Goal: Transaction & Acquisition: Purchase product/service

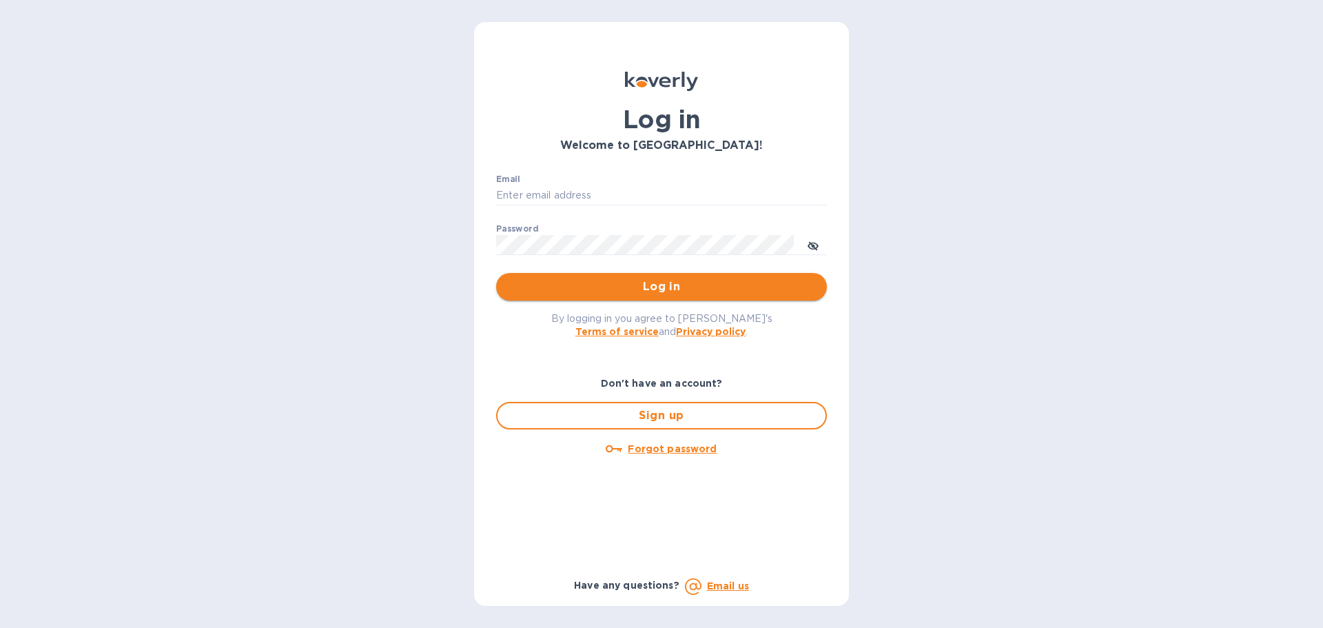
type input "[PERSON_NAME][EMAIL_ADDRESS][DOMAIN_NAME]"
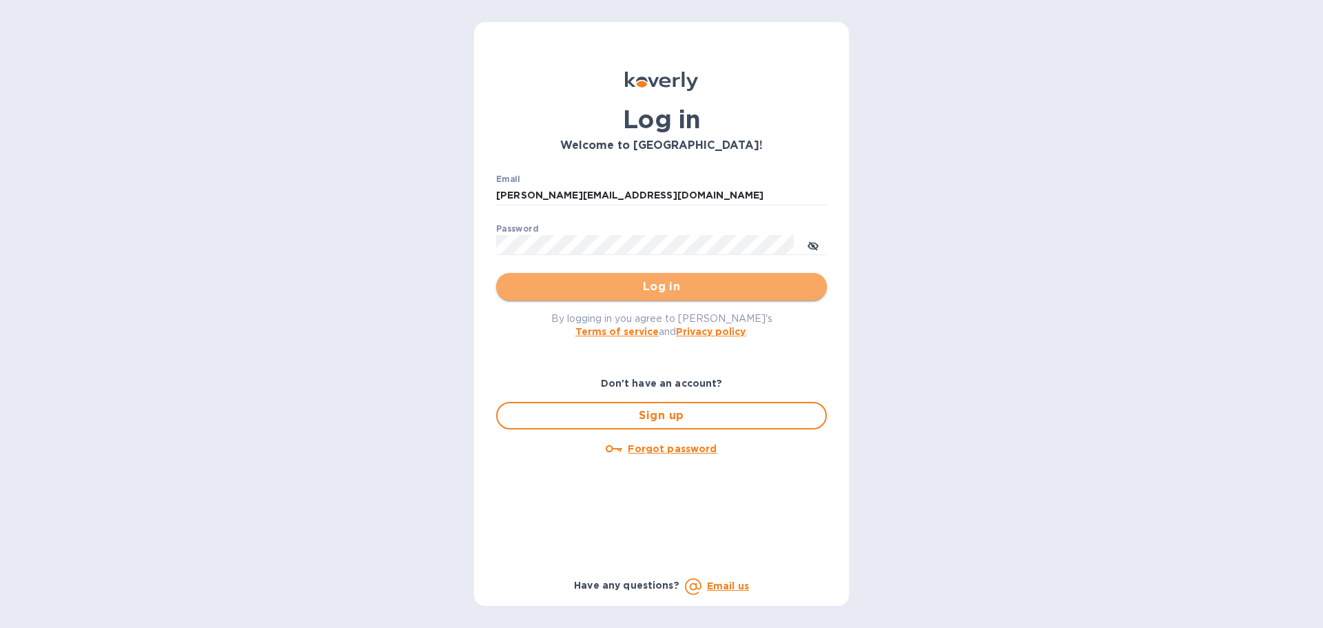
click at [635, 287] on span "Log in" at bounding box center [661, 286] width 309 height 17
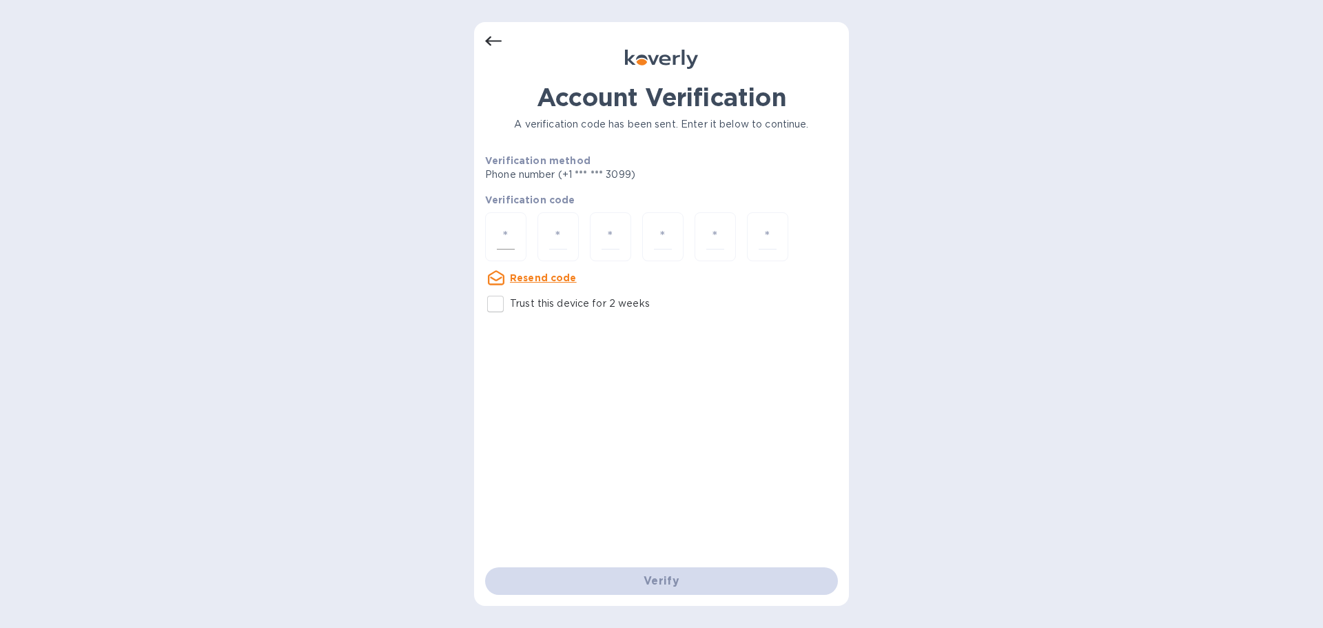
click at [511, 240] on input "number" at bounding box center [506, 236] width 18 height 25
type input "3"
type input "8"
type input "5"
type input "9"
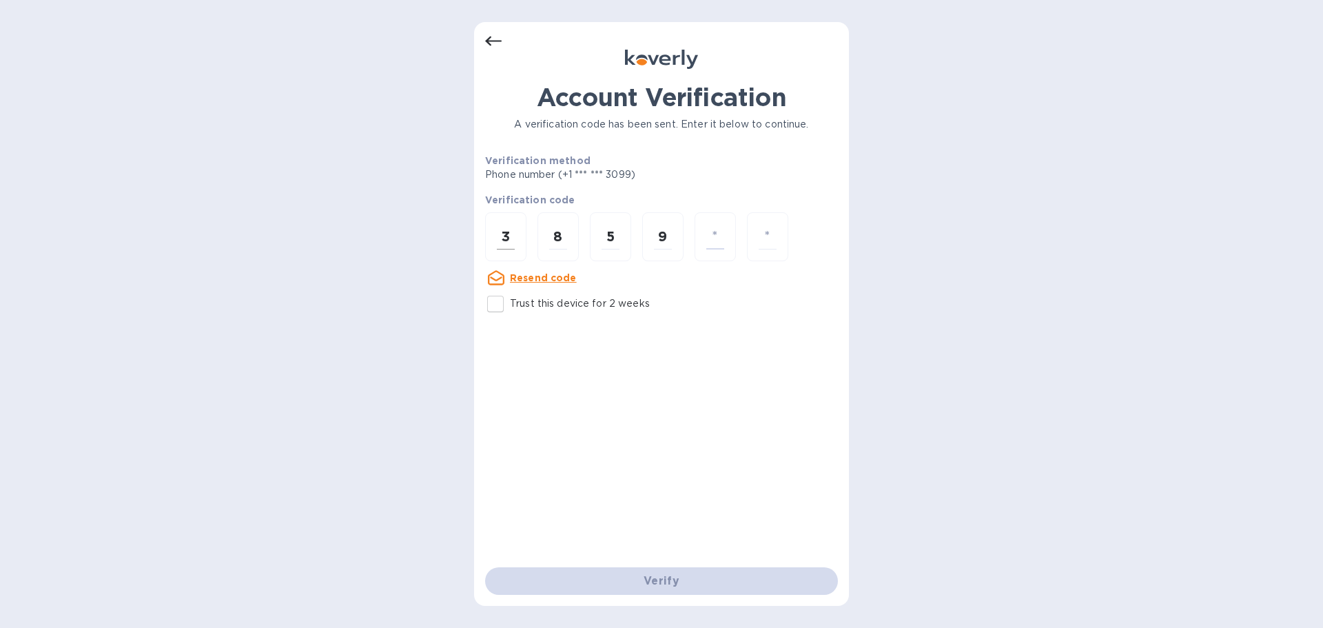
type input "8"
type input "4"
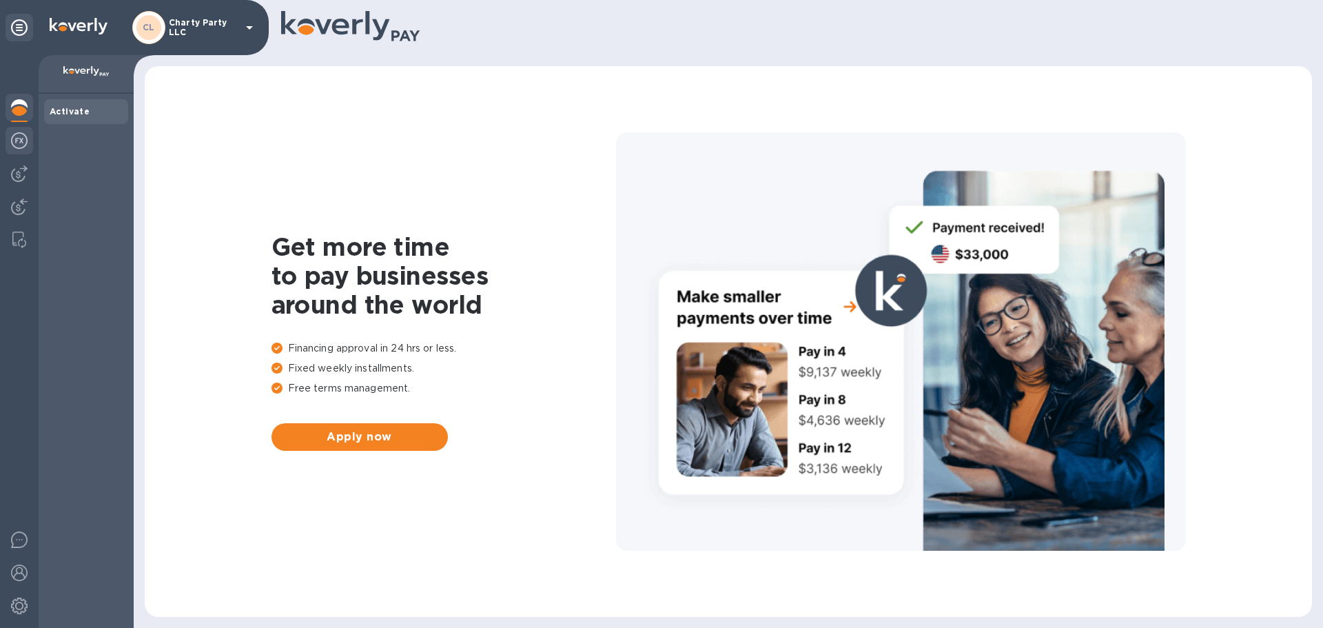
click at [24, 137] on img at bounding box center [19, 140] width 17 height 17
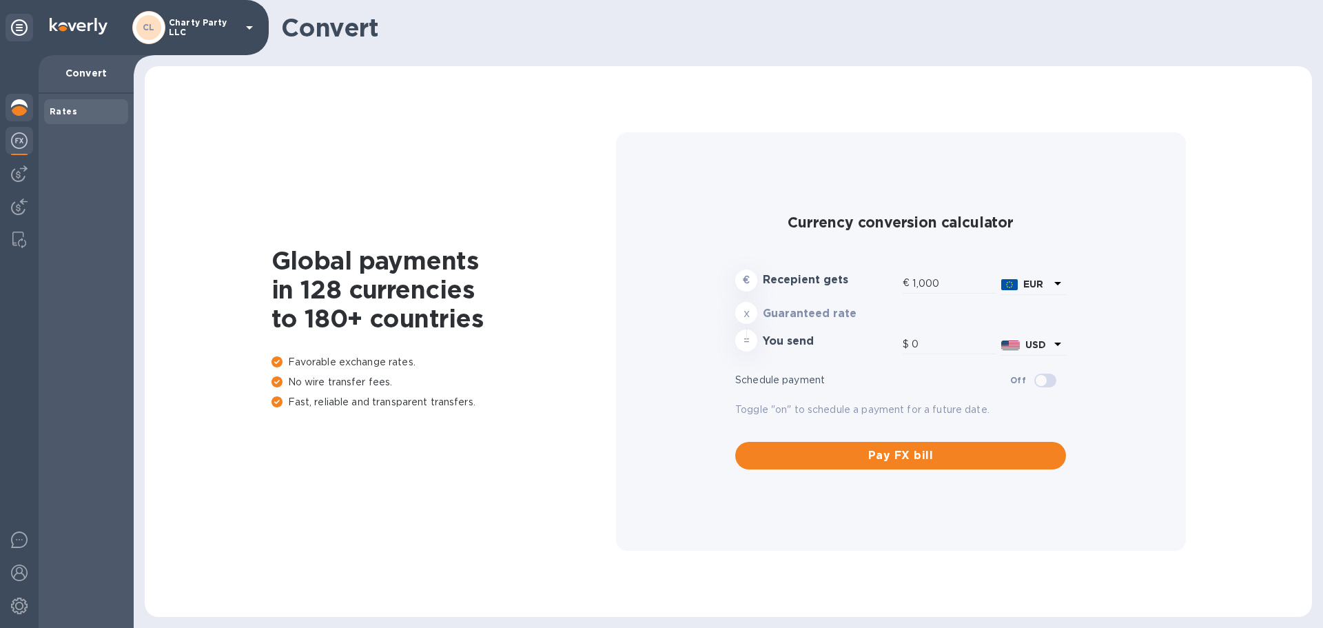
type input "1,171.24"
click at [17, 98] on div at bounding box center [20, 109] width 28 height 30
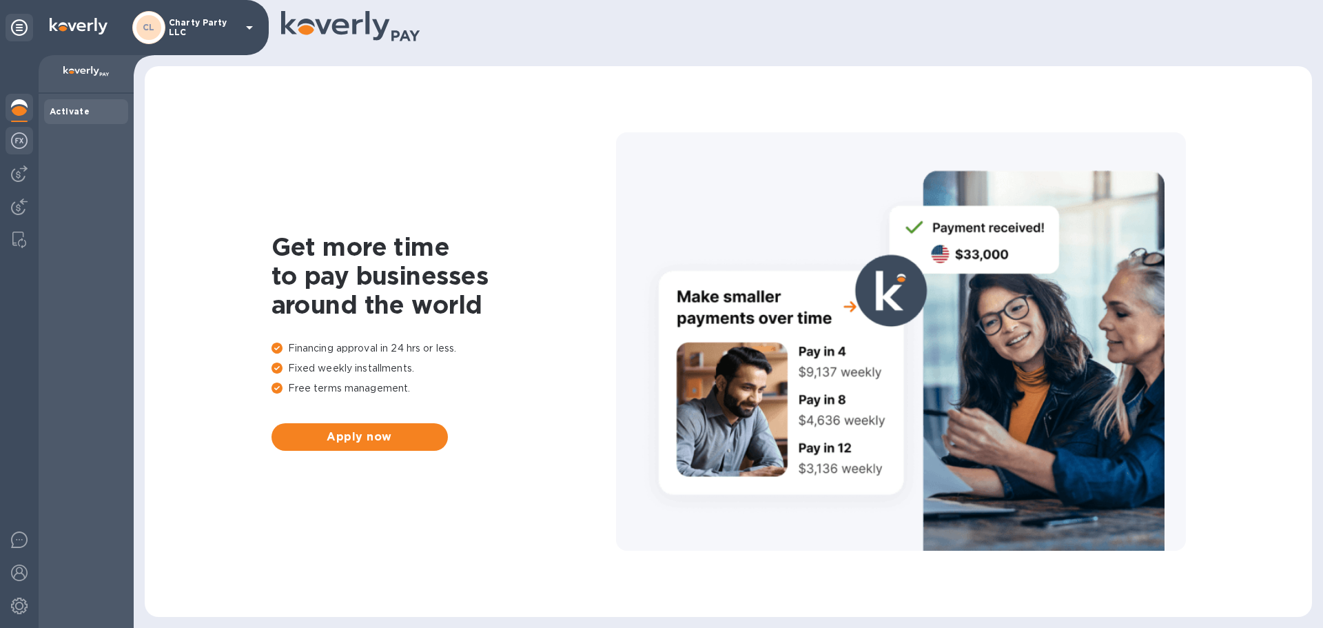
click at [19, 137] on img at bounding box center [19, 140] width 17 height 17
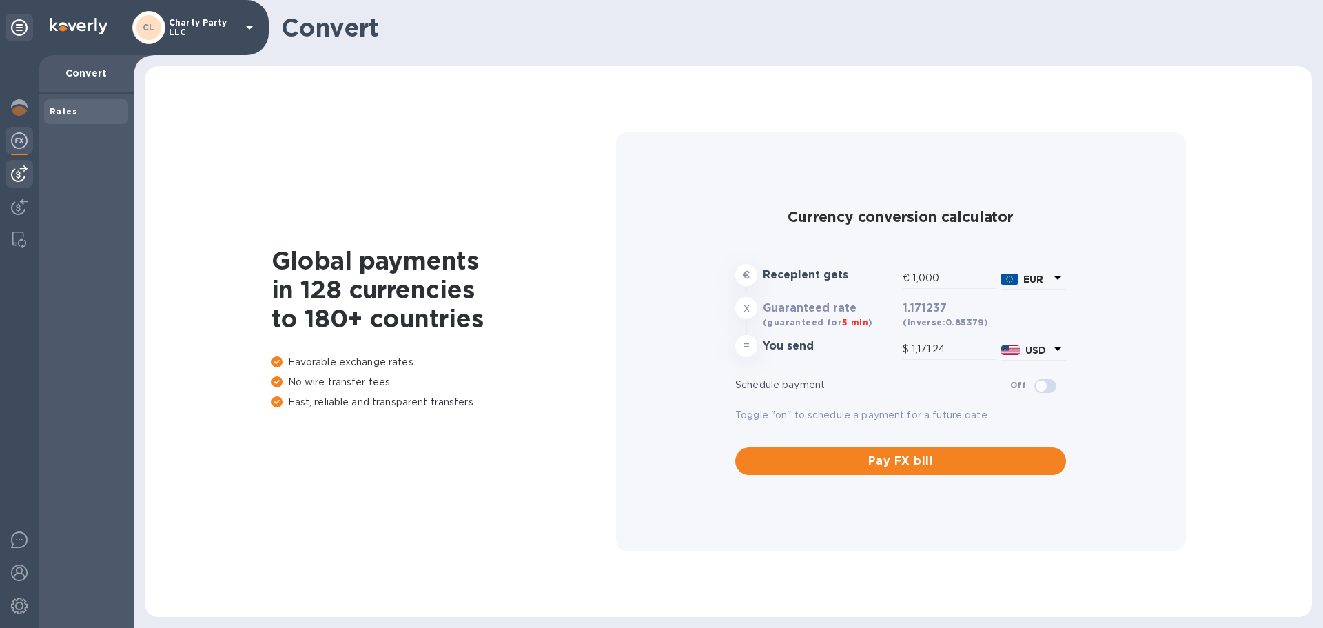
click at [19, 177] on img at bounding box center [19, 173] width 17 height 17
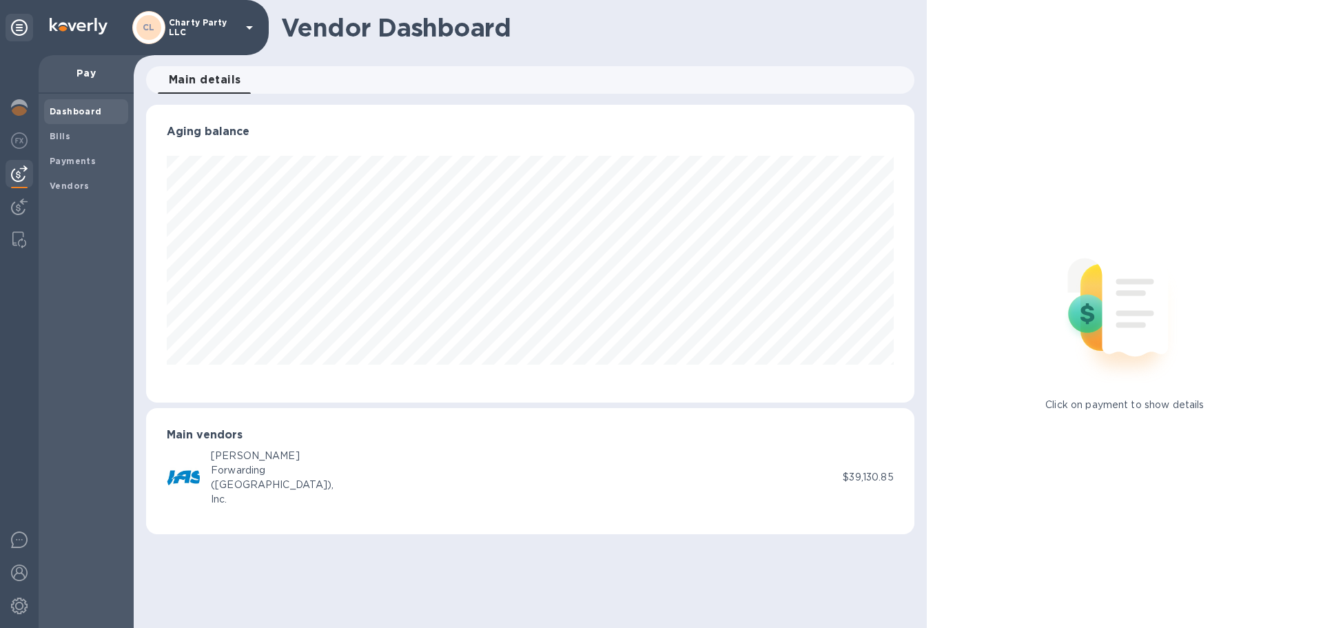
scroll to position [298, 768]
click at [236, 487] on div "(USA)," at bounding box center [272, 485] width 123 height 14
click at [62, 146] on div "Bills" at bounding box center [86, 136] width 84 height 25
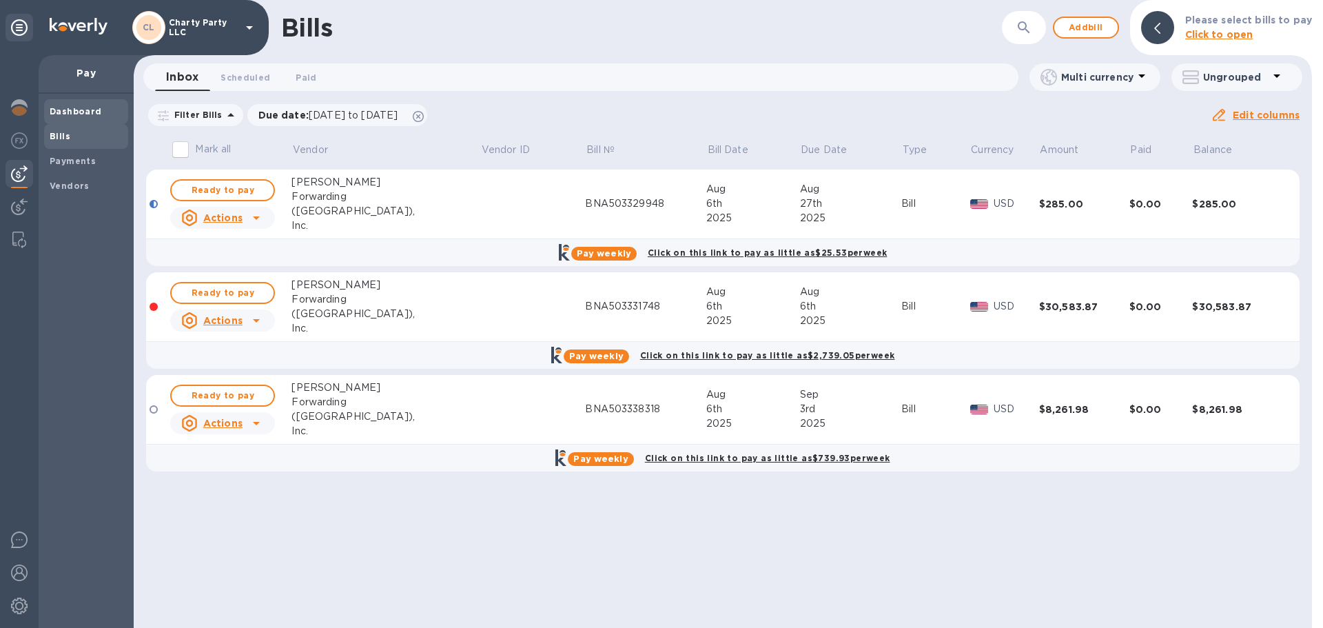
click at [70, 116] on span "Dashboard" at bounding box center [76, 112] width 52 height 14
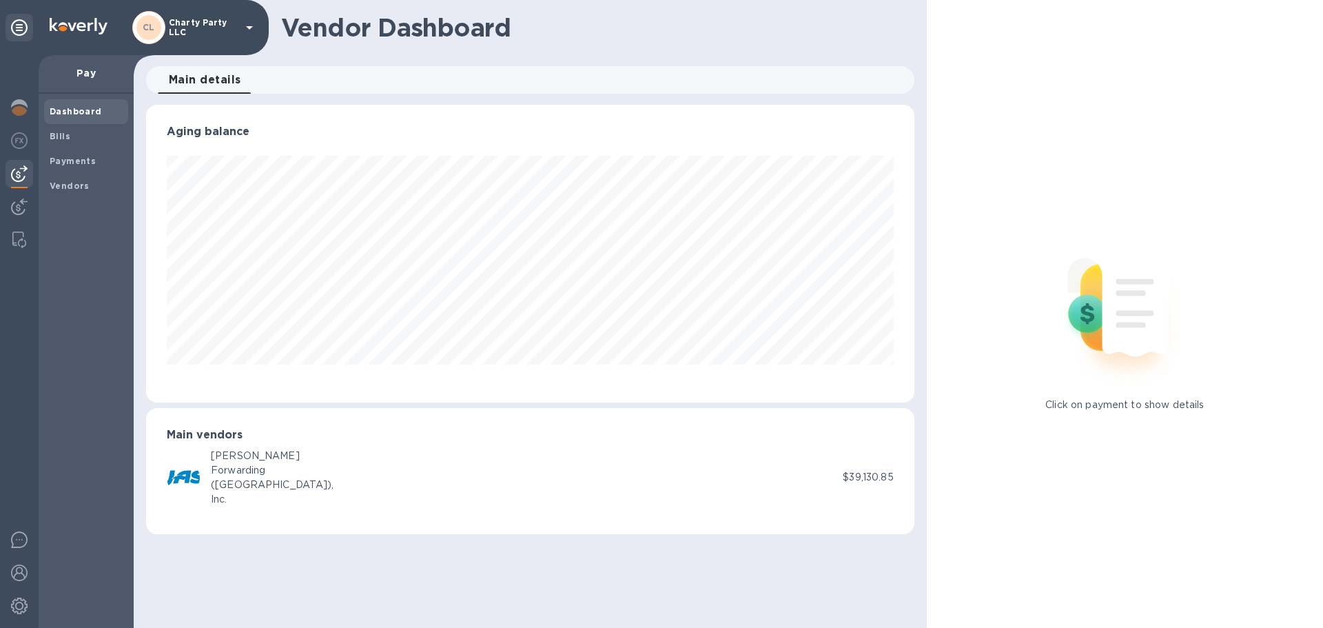
scroll to position [298, 768]
click at [675, 492] on div "JAS Forwarding (USA), Inc." at bounding box center [505, 478] width 676 height 58
click at [1087, 310] on img at bounding box center [1125, 307] width 182 height 182
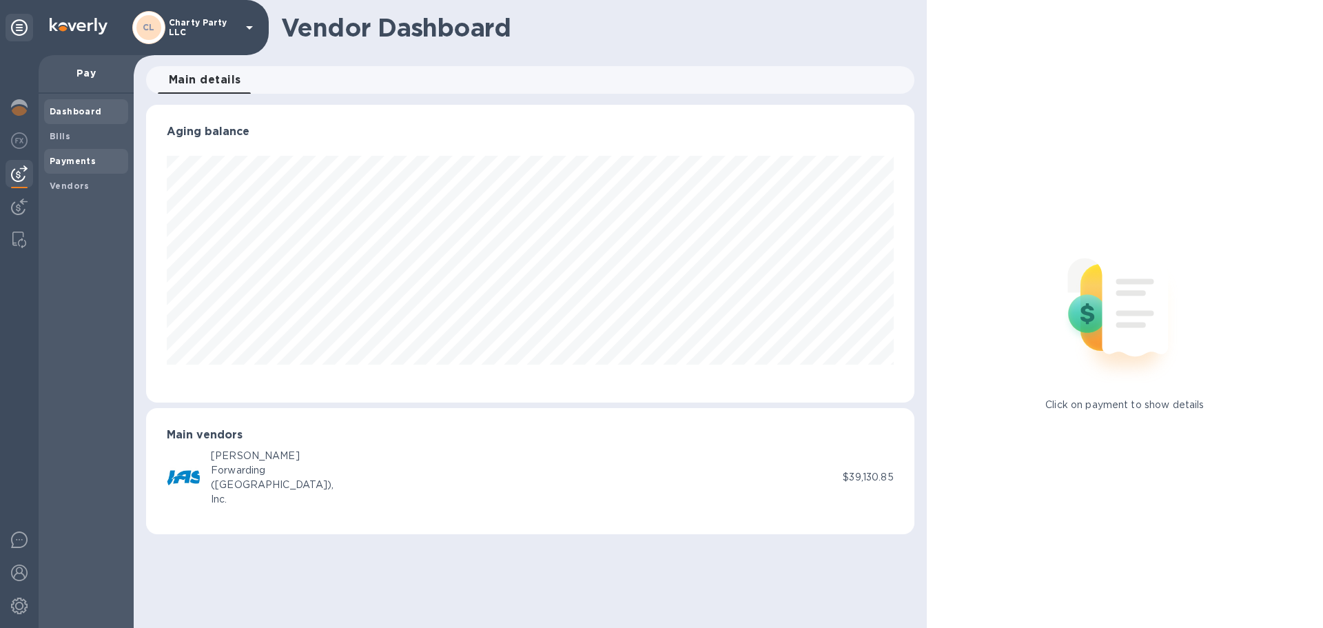
click at [60, 159] on b "Payments" at bounding box center [73, 161] width 46 height 10
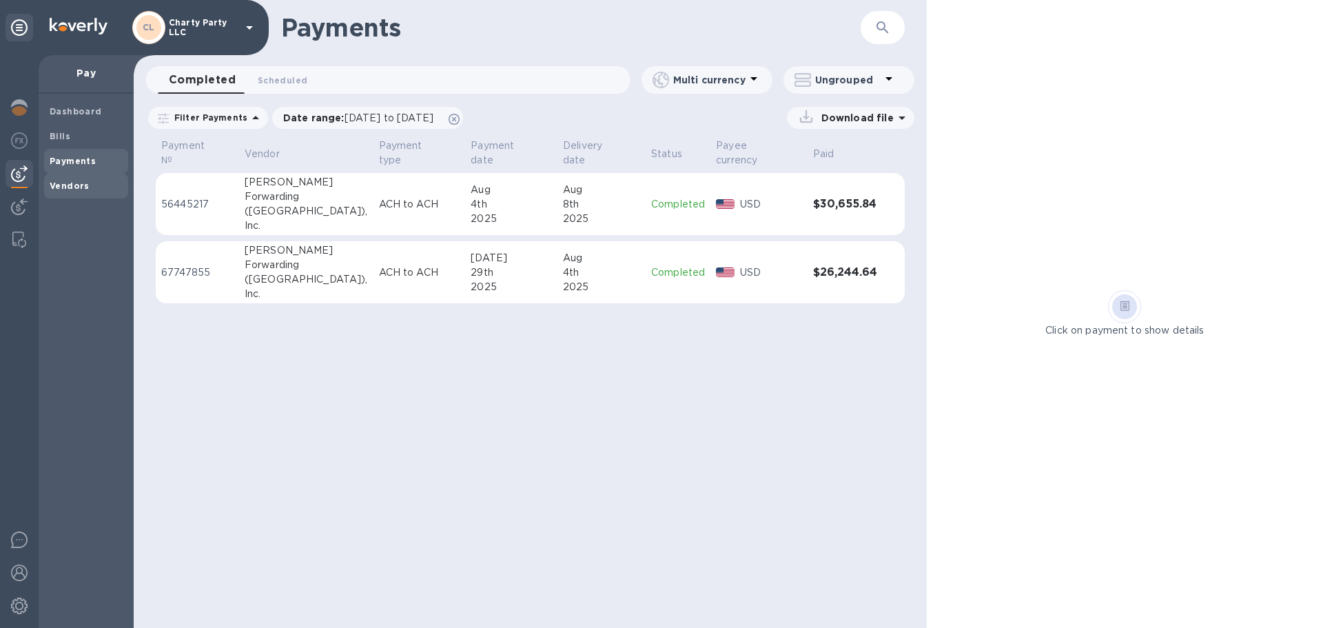
click at [72, 188] on b "Vendors" at bounding box center [70, 186] width 40 height 10
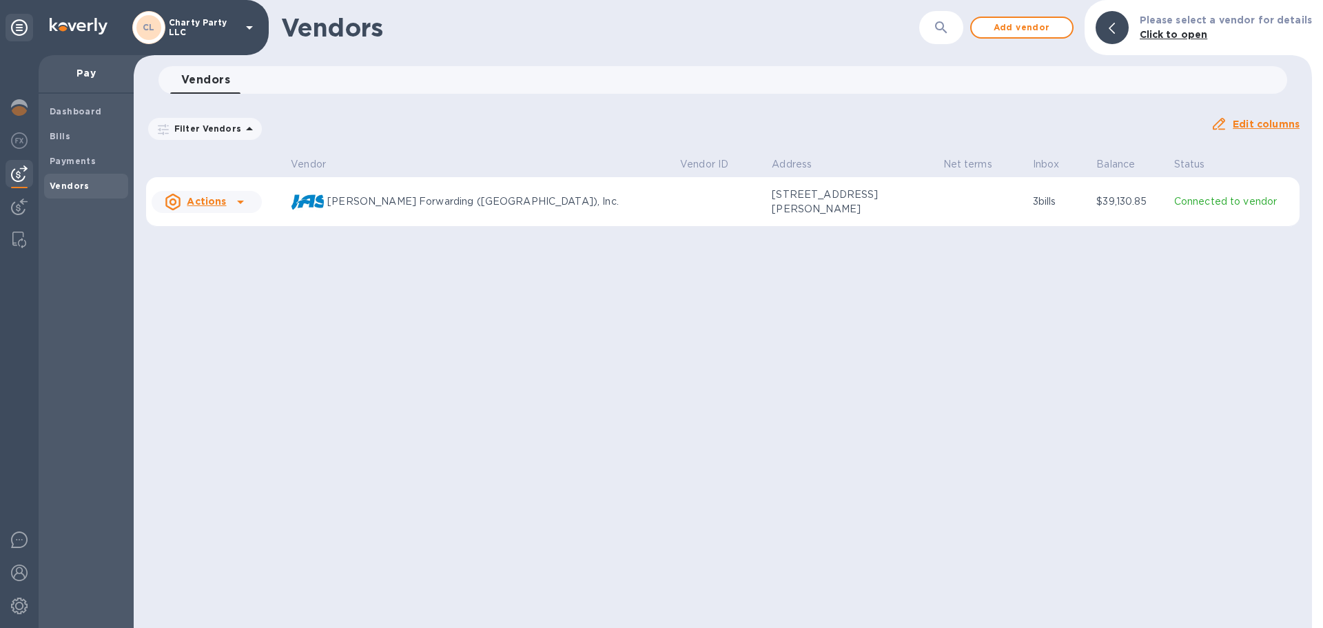
click at [206, 210] on div "Actions" at bounding box center [195, 202] width 67 height 22
click at [390, 197] on div at bounding box center [661, 314] width 1323 height 628
click at [390, 197] on div "Vendor actions Add new bill Remove vendor" at bounding box center [661, 314] width 1323 height 628
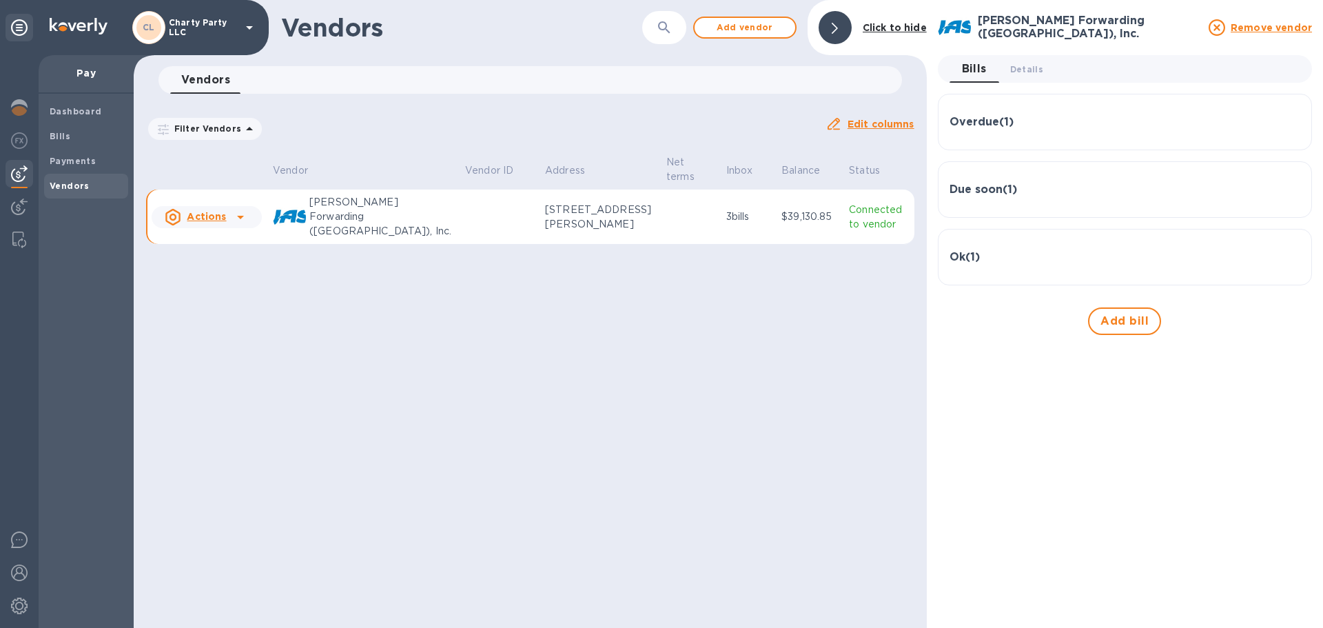
drag, startPoint x: 679, startPoint y: 407, endPoint x: 744, endPoint y: 389, distance: 67.4
click at [683, 408] on div "Vendors ​ Add vendor Click to hide Vendors 0 Filter Vendors Auto pay: All Edit …" at bounding box center [530, 314] width 793 height 628
click at [1012, 125] on h3 "Overdue ( 1 )" at bounding box center [982, 122] width 64 height 13
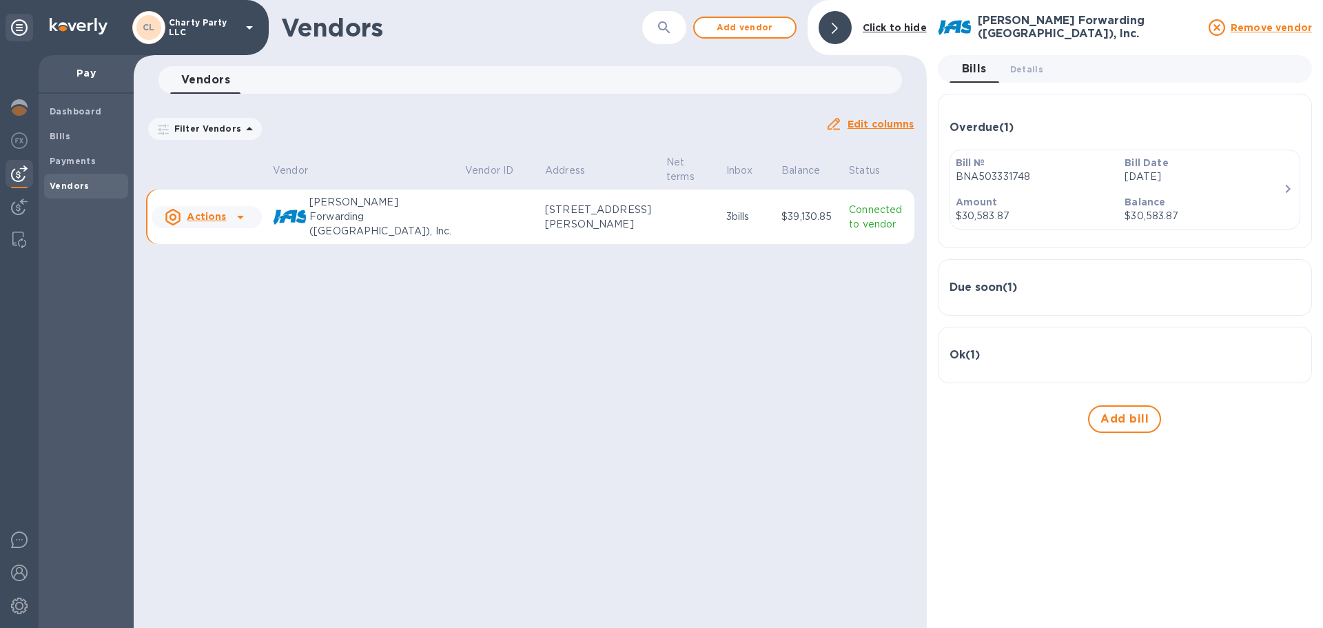
drag, startPoint x: 1025, startPoint y: 496, endPoint x: 1094, endPoint y: 366, distance: 147.3
click at [1026, 495] on div "JAS Forwarding (USA), Inc. Remove vendor Bills 0 Details 0 Overdue ( 1 ) Bill №…" at bounding box center [1125, 314] width 374 height 606
click at [1063, 119] on div "Overdue ( 1 )" at bounding box center [1125, 127] width 351 height 44
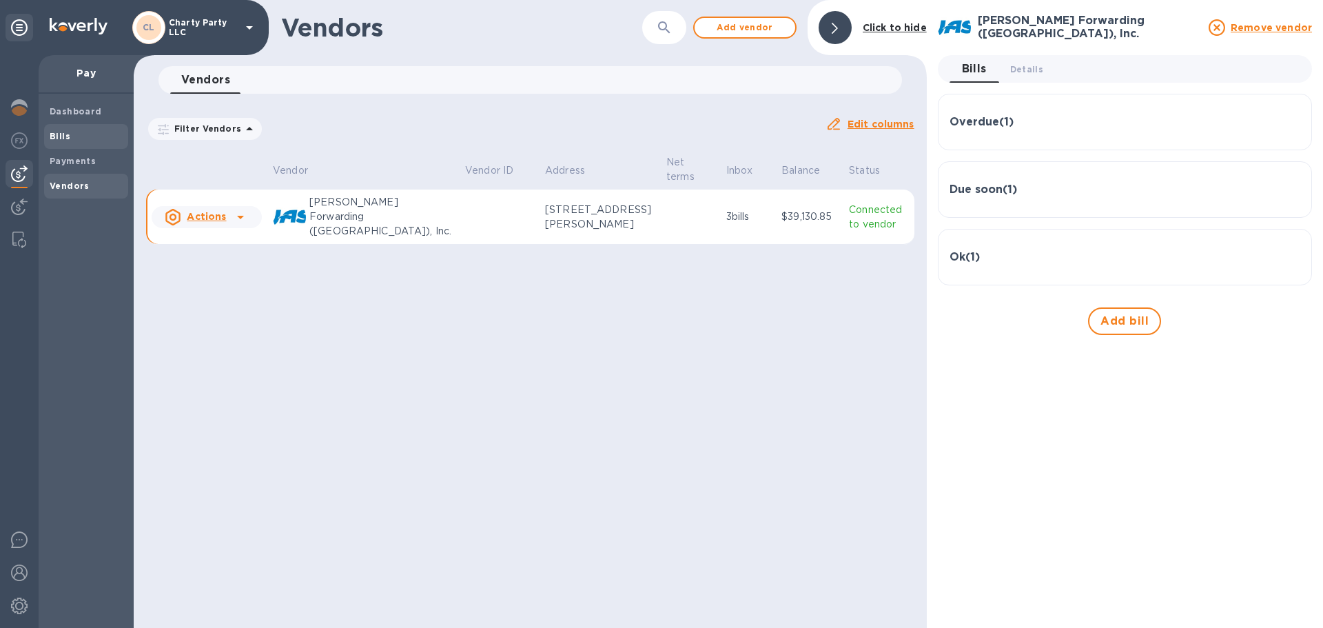
click at [65, 131] on b "Bills" at bounding box center [60, 136] width 21 height 10
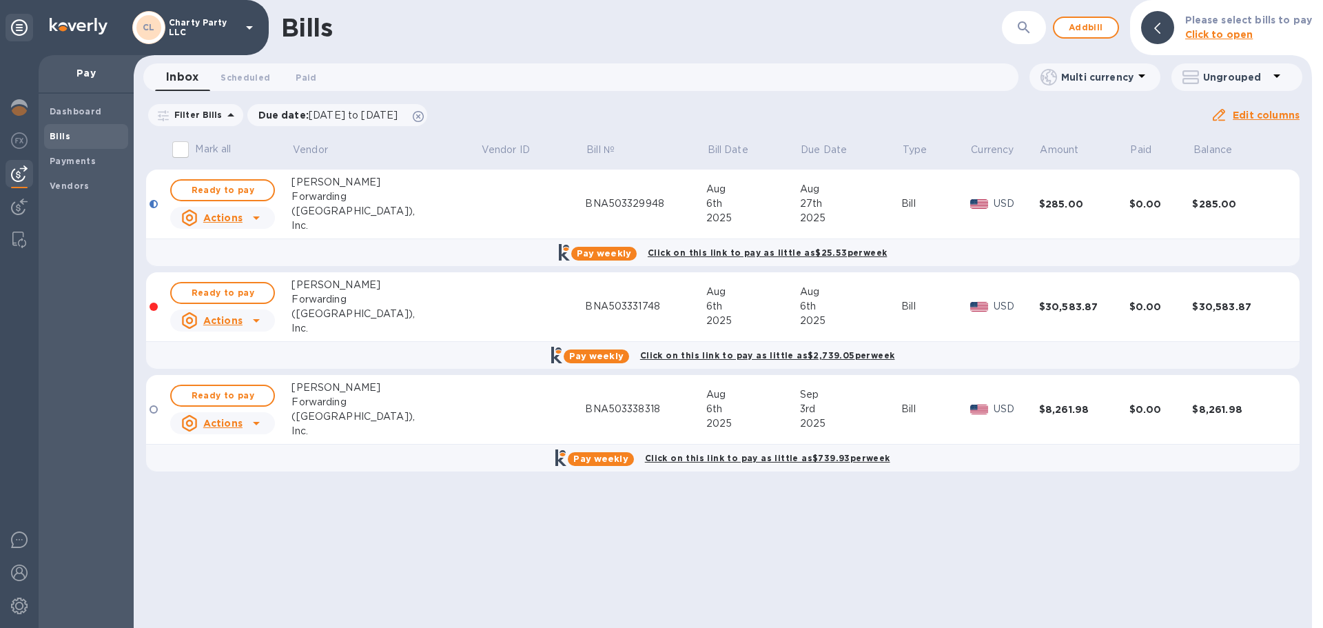
click at [257, 211] on icon at bounding box center [256, 217] width 17 height 17
click at [509, 154] on div at bounding box center [661, 314] width 1323 height 628
click at [240, 192] on span "Ready to pay" at bounding box center [223, 190] width 80 height 17
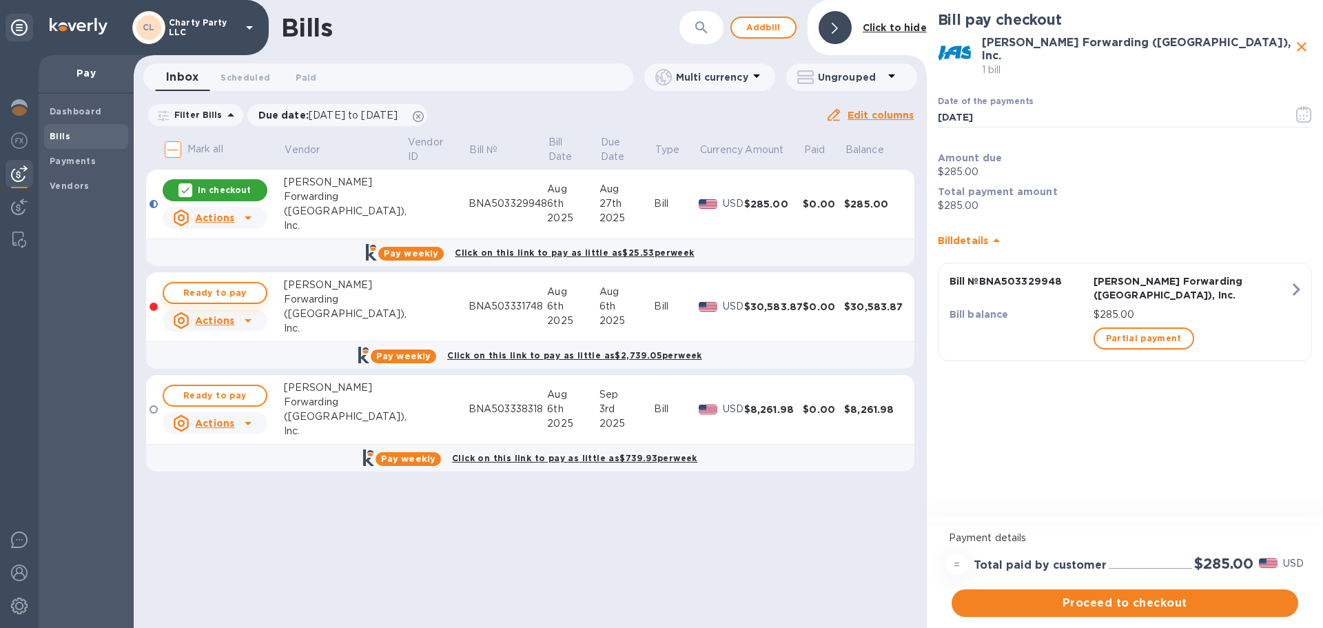
click at [208, 289] on span "Ready to pay" at bounding box center [215, 293] width 80 height 17
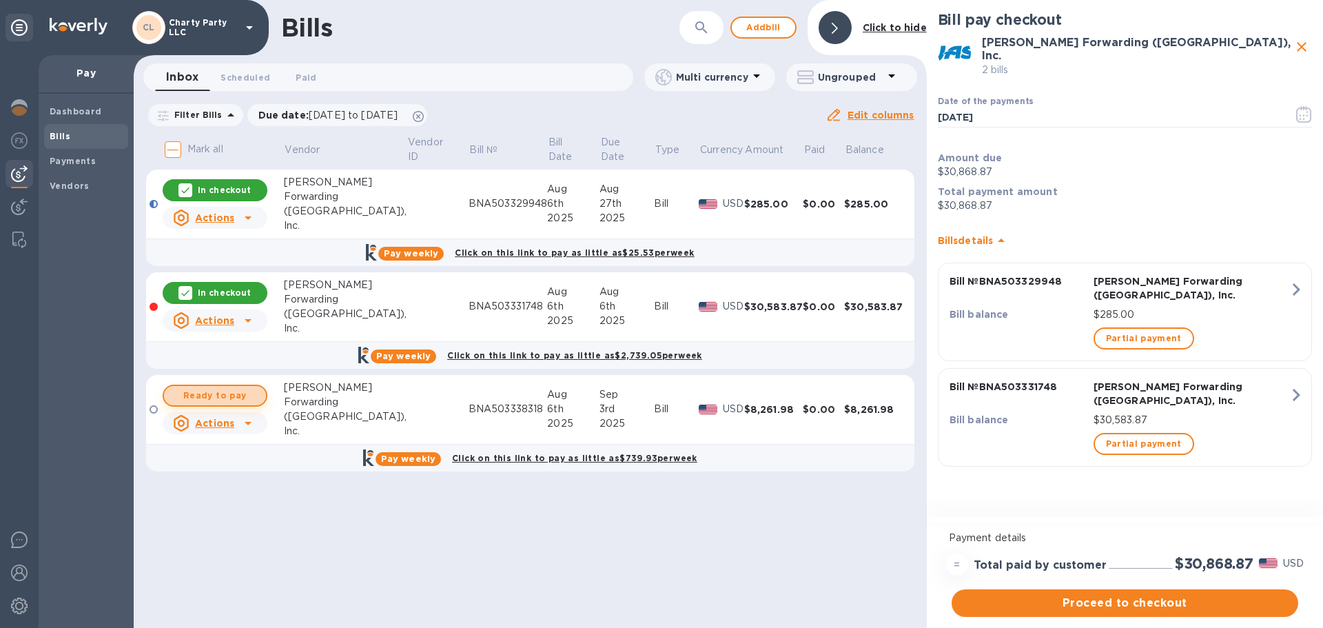
click at [223, 396] on span "Ready to pay" at bounding box center [215, 395] width 80 height 17
checkbox input "true"
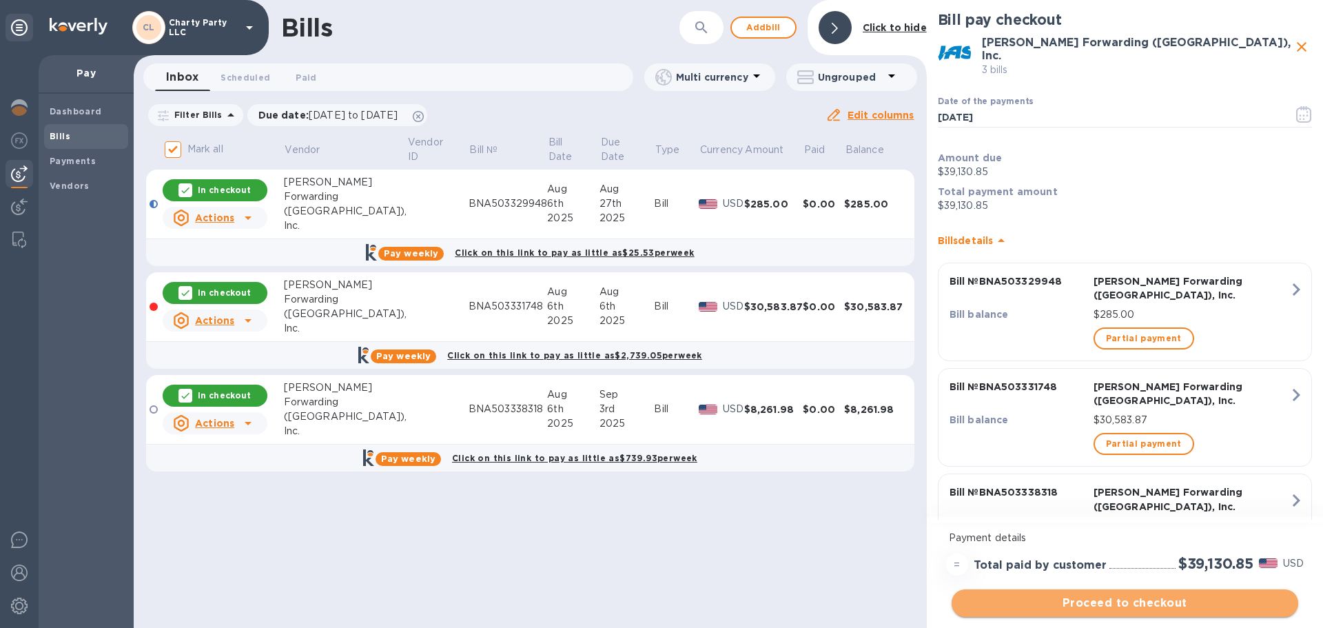
click at [1079, 602] on span "Proceed to checkout" at bounding box center [1125, 603] width 325 height 17
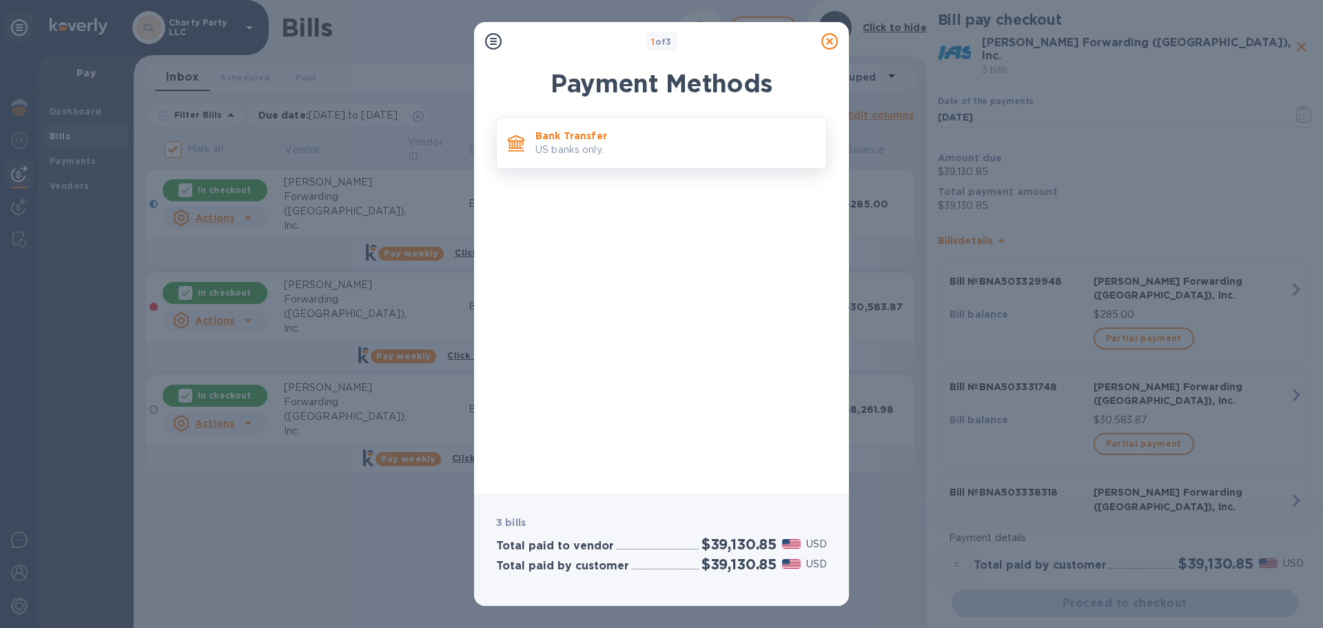
click at [622, 141] on p "Bank Transfer" at bounding box center [675, 136] width 280 height 14
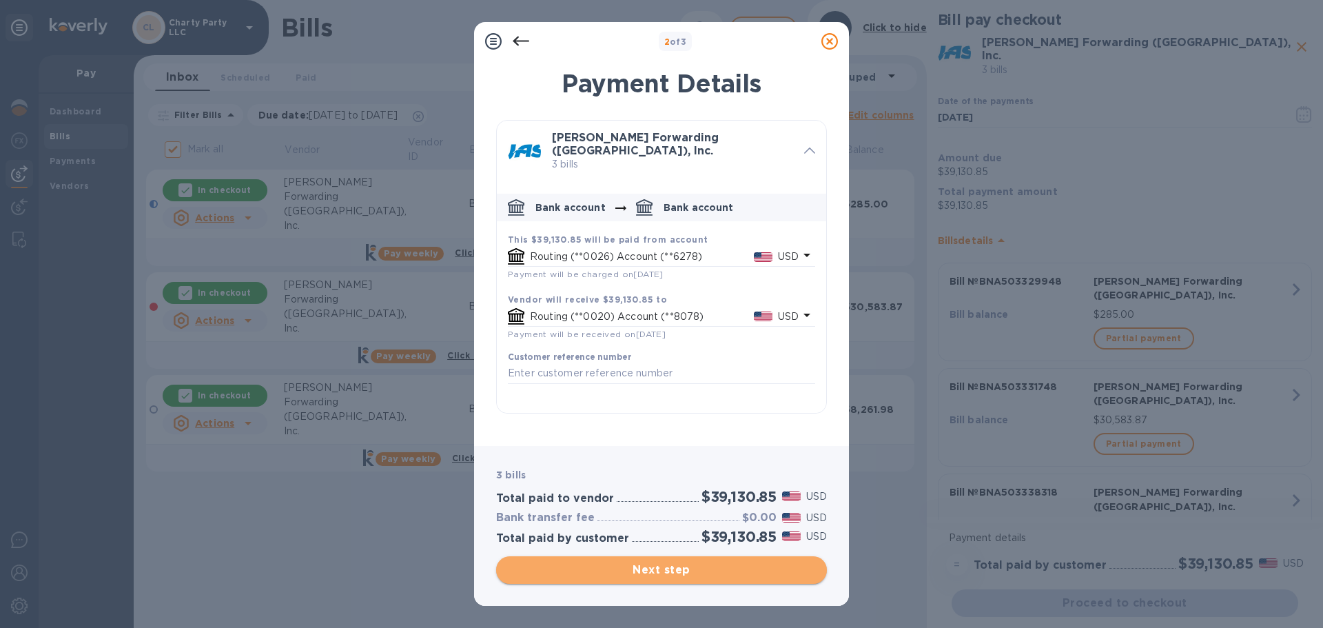
click at [637, 574] on span "Next step" at bounding box center [661, 570] width 309 height 17
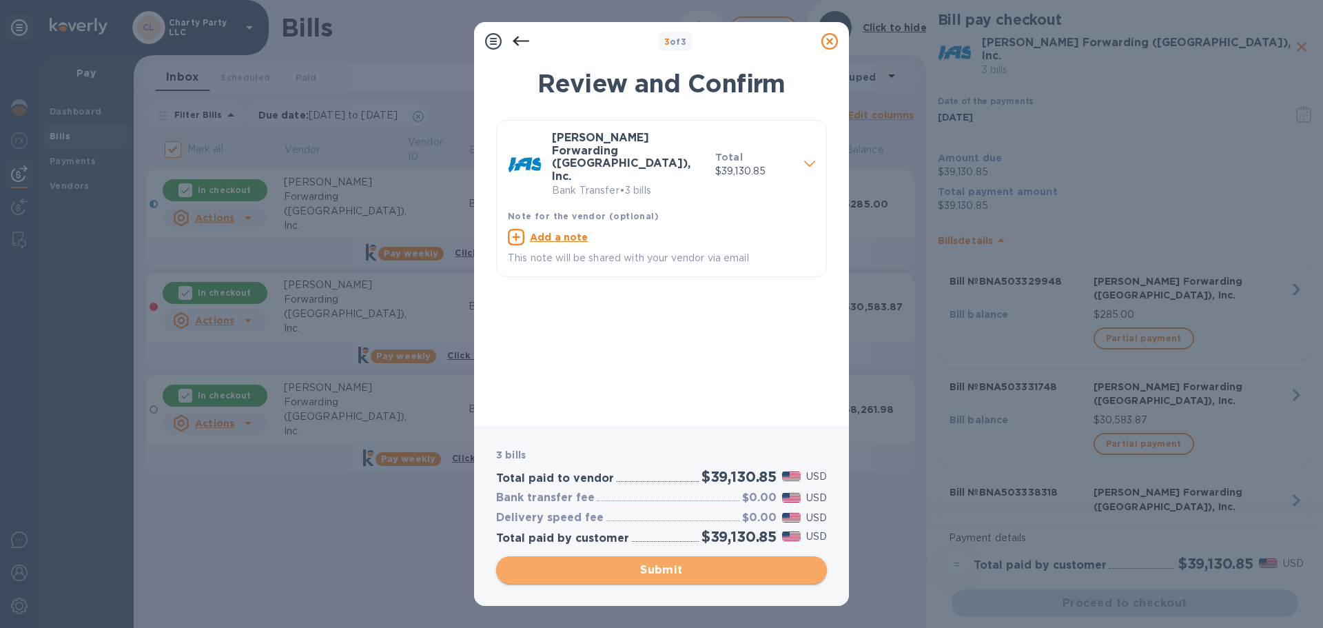
click at [639, 574] on span "Submit" at bounding box center [661, 570] width 309 height 17
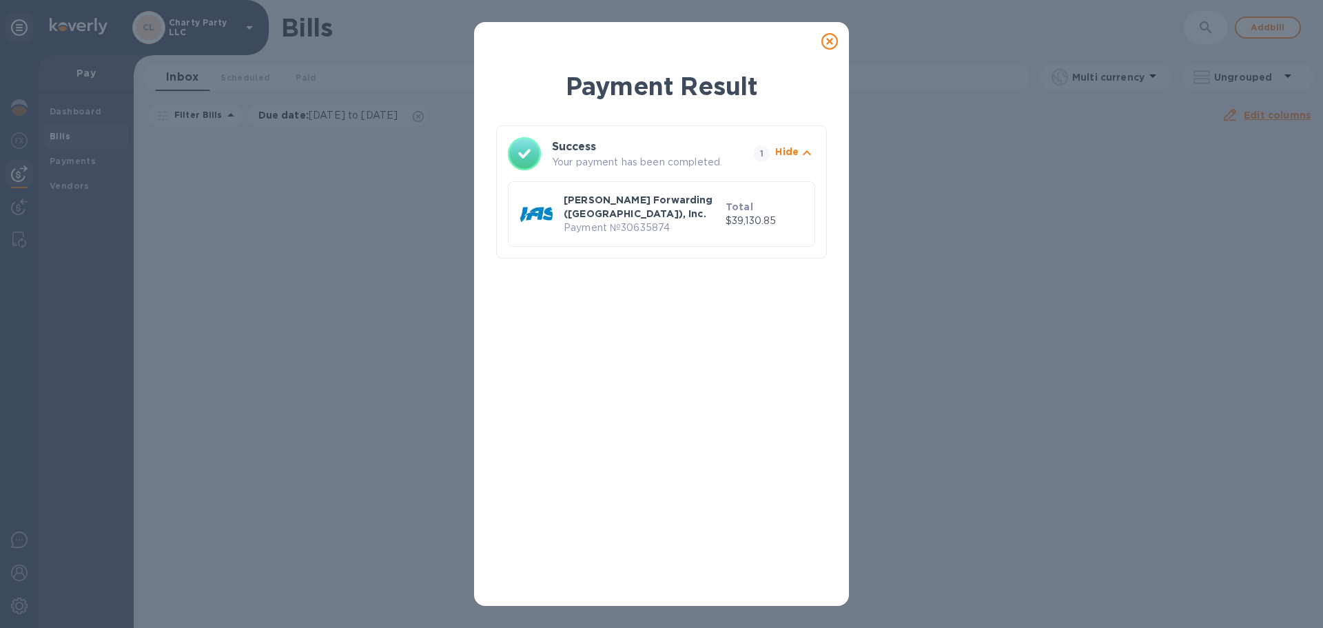
click at [344, 370] on div "Payment Result Success Your payment has been completed. 1 Hide JAS Forwarding (…" at bounding box center [661, 314] width 1323 height 628
click at [831, 39] on icon at bounding box center [829, 41] width 17 height 17
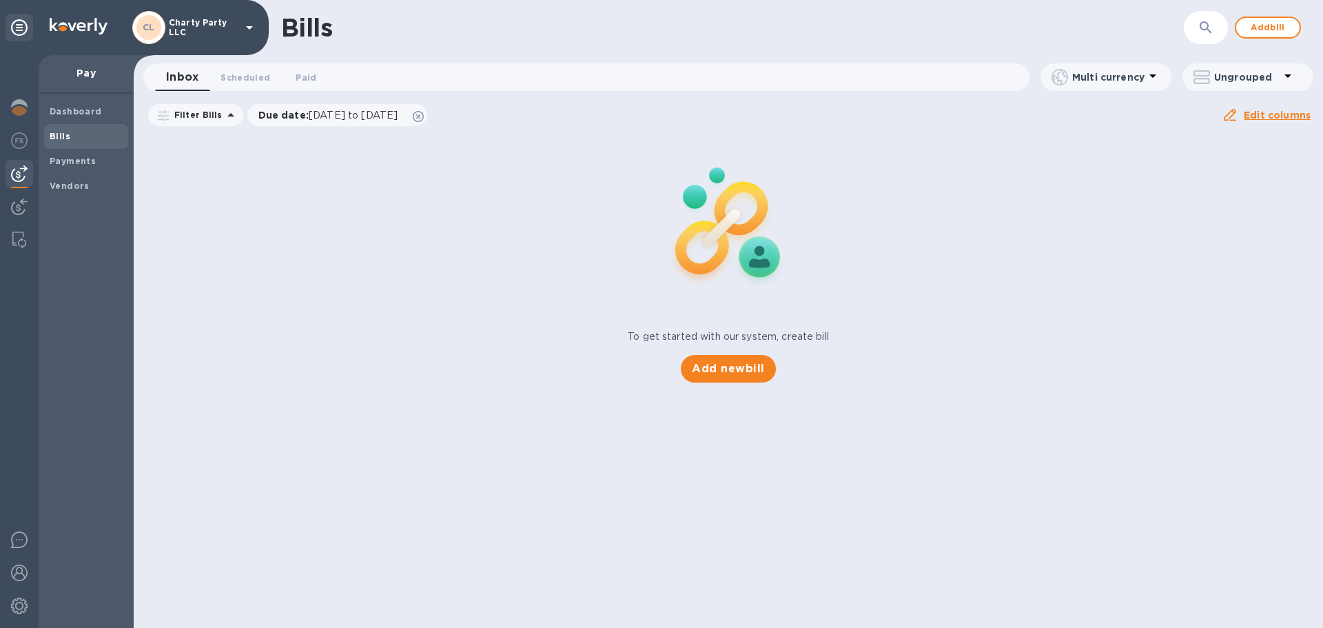
click at [251, 286] on div "To get started with our system, create bill Add new bill" at bounding box center [728, 258] width 1200 height 260
click at [12, 175] on img at bounding box center [19, 173] width 17 height 17
